Goal: Use online tool/utility: Utilize a website feature to perform a specific function

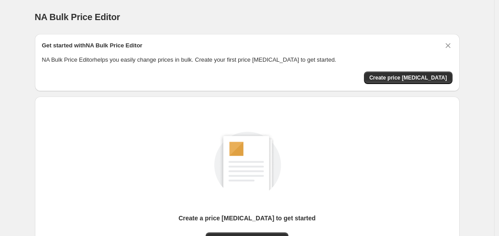
scroll to position [62, 0]
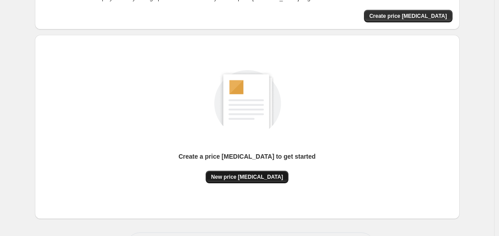
click at [261, 181] on span "New price [MEDICAL_DATA]" at bounding box center [247, 176] width 72 height 7
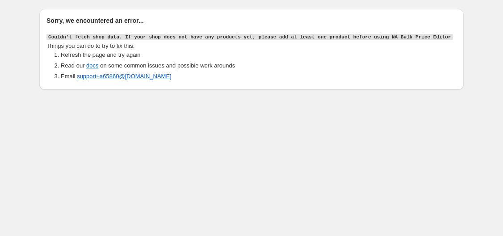
click at [23, 0] on div "Sorry, we encountered an error... Couldn't fetch shop data. If your shop does n…" at bounding box center [251, 46] width 503 height 93
drag, startPoint x: 376, startPoint y: 117, endPoint x: 319, endPoint y: 106, distance: 58.2
click at [376, 117] on body "Sorry, we encountered an error... Couldn't fetch shop data. If your shop does n…" at bounding box center [251, 118] width 503 height 236
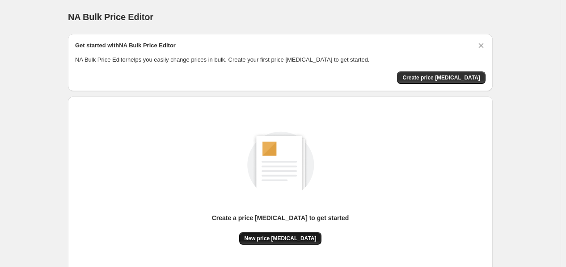
click at [285, 232] on button "New price [MEDICAL_DATA]" at bounding box center [280, 238] width 83 height 13
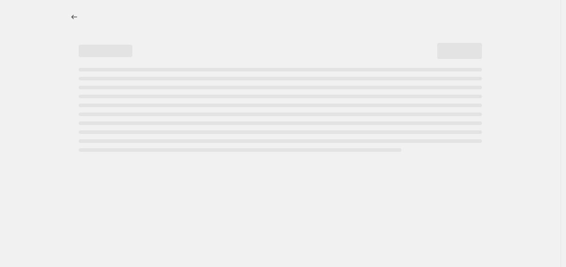
select select "percentage"
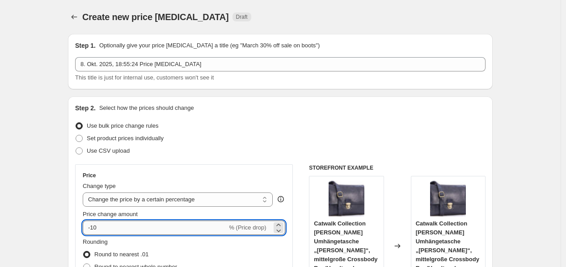
click at [160, 230] on input "-10" at bounding box center [155, 228] width 144 height 14
type input "-1"
type input "-35"
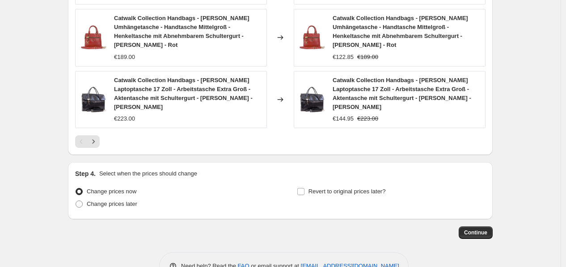
scroll to position [704, 0]
click at [481, 229] on span "Continue" at bounding box center [475, 232] width 23 height 7
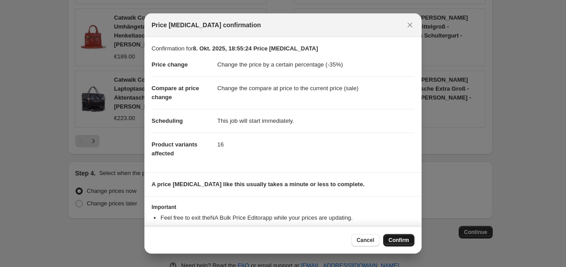
click at [408, 240] on span "Confirm" at bounding box center [398, 240] width 21 height 7
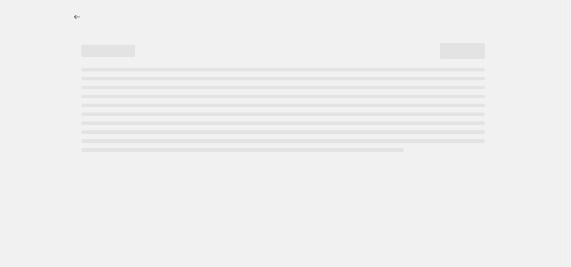
select select "percentage"
